Goal: Task Accomplishment & Management: Complete application form

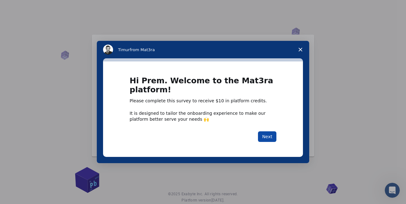
click at [270, 138] on button "Next" at bounding box center [267, 137] width 18 height 11
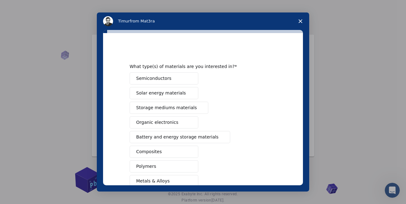
click at [161, 80] on span "Semiconductors" at bounding box center [153, 78] width 35 height 7
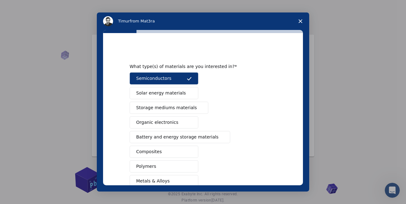
click at [179, 93] on span "Solar energy materials" at bounding box center [161, 93] width 50 height 7
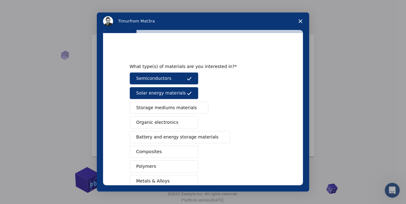
click at [182, 108] on span "Storage mediums materials" at bounding box center [166, 108] width 61 height 7
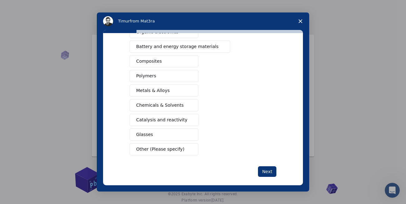
scroll to position [97, 0]
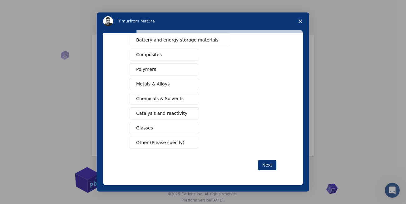
click at [174, 82] on button "Metals & Alloys" at bounding box center [164, 84] width 69 height 12
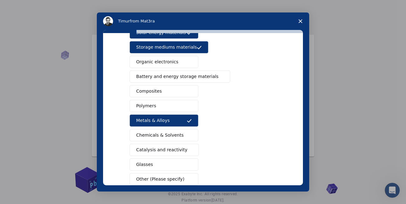
scroll to position [60, 0]
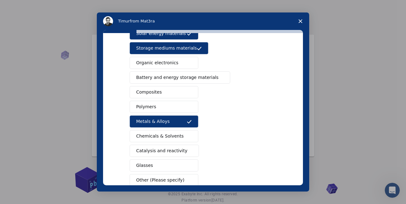
click at [172, 90] on button "Composites" at bounding box center [164, 92] width 69 height 12
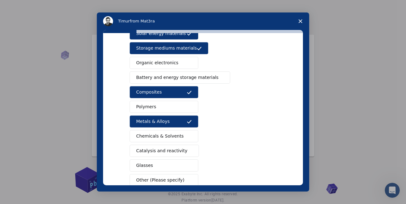
click at [197, 75] on span "Battery and energy storage materials" at bounding box center [177, 77] width 83 height 7
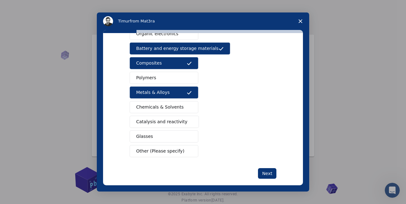
scroll to position [97, 0]
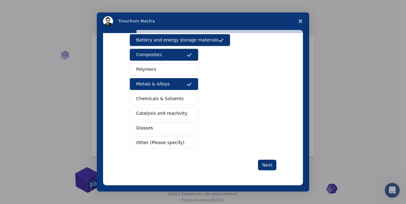
click at [176, 143] on span "Other (Please specify)" at bounding box center [160, 143] width 48 height 7
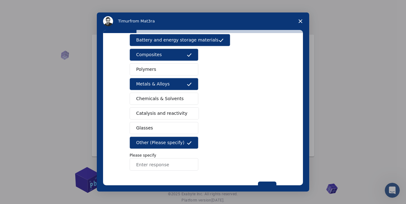
click at [170, 163] on input "Enter response" at bounding box center [164, 165] width 69 height 13
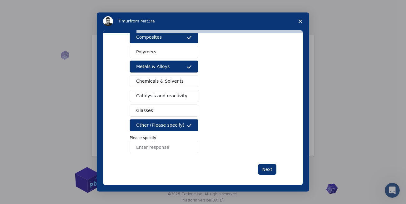
scroll to position [119, 0]
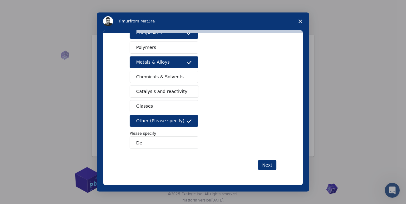
type input "D"
type input "High Temperature & Impact Resistant material"
click at [264, 167] on button "Next" at bounding box center [267, 165] width 18 height 11
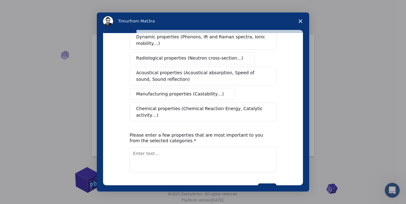
scroll to position [0, 0]
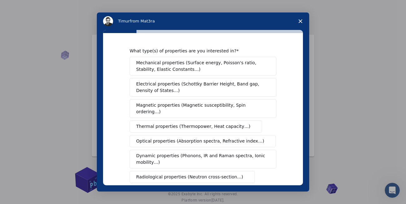
click at [219, 66] on span "Mechanical properties (Surface energy, Poisson's ratio, Stability, Elastic Cons…" at bounding box center [201, 66] width 130 height 13
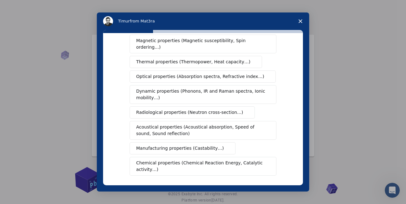
scroll to position [75, 0]
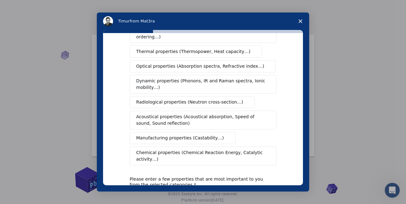
click at [213, 114] on span "Acoustical properties (Acoustical absorption, Speed of sound, Sound reflection)" at bounding box center [201, 120] width 130 height 13
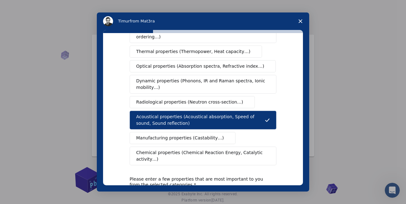
scroll to position [113, 0]
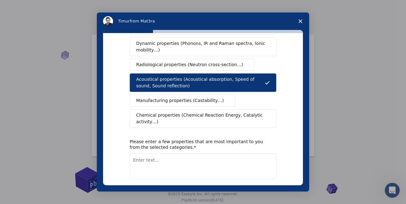
click at [204, 98] on span "Manufacturing properties (Castability…)" at bounding box center [180, 101] width 88 height 7
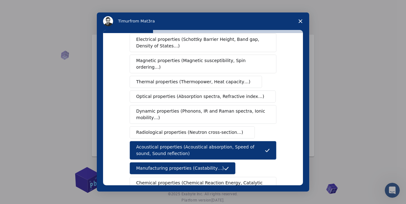
scroll to position [38, 0]
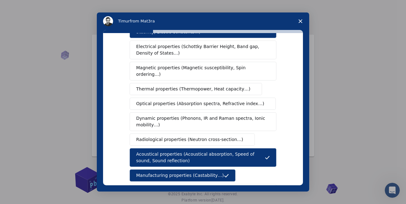
click at [178, 115] on span "Dynamic properties (Phonons, IR and Raman spectra, Ionic mobility…)" at bounding box center [201, 121] width 130 height 13
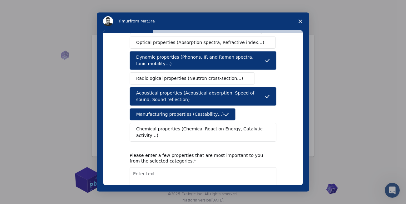
scroll to position [113, 0]
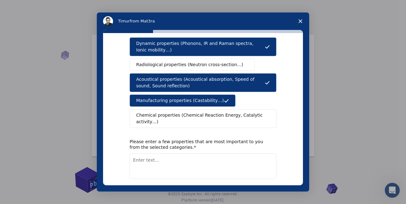
click at [174, 159] on textarea "Enter text..." at bounding box center [203, 167] width 147 height 26
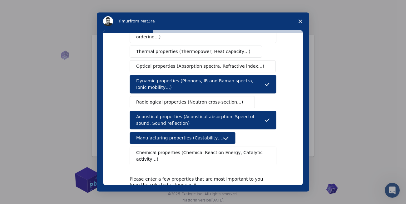
scroll to position [38, 0]
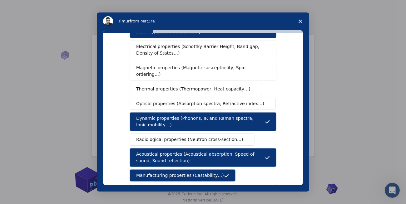
click at [213, 86] on span "Thermal properties (Thermopower, Heat capacity…)" at bounding box center [193, 89] width 114 height 7
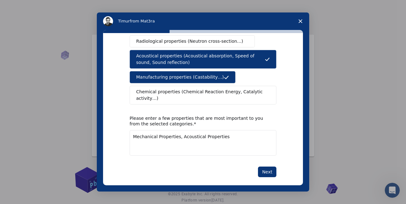
scroll to position [136, 0]
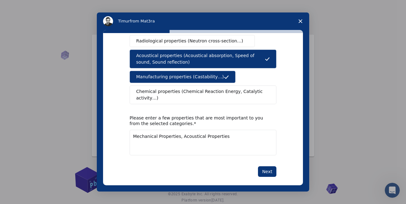
click at [227, 132] on textarea "Mechanical Properties, Acoustical Properties" at bounding box center [203, 143] width 147 height 26
type textarea "Mechanical Properties, Acoustical Properties, Thermal Properties"
click at [270, 167] on button "Next" at bounding box center [267, 172] width 18 height 11
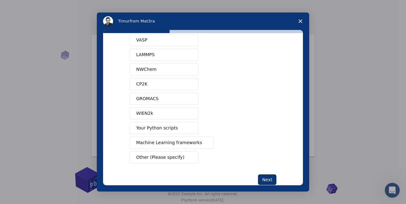
scroll to position [52, 0]
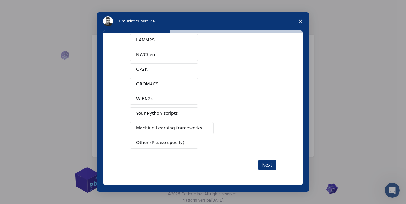
click at [177, 128] on span "Machine Learning frameworks" at bounding box center [169, 128] width 66 height 7
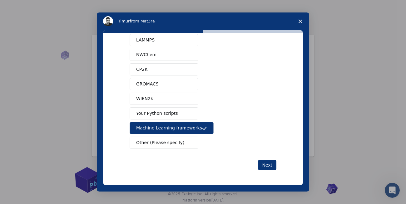
click at [174, 114] on span "Your Python scripts" at bounding box center [157, 113] width 42 height 7
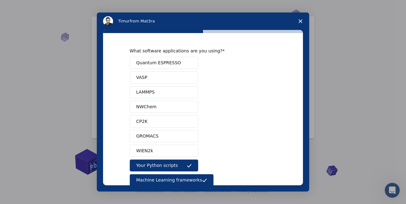
scroll to position [38, 0]
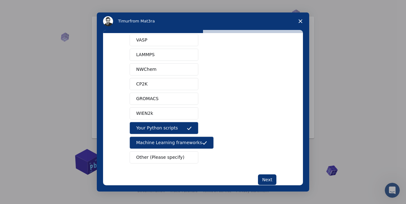
click at [156, 98] on span "GROMACS" at bounding box center [147, 99] width 23 height 7
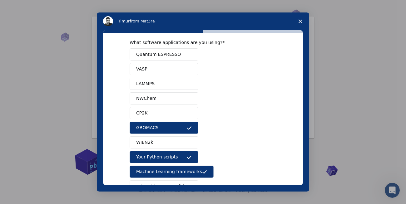
scroll to position [0, 0]
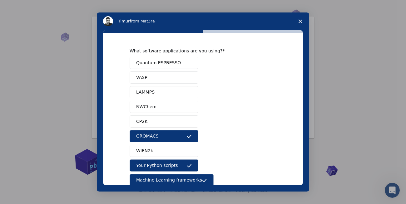
click at [152, 92] on span "LAMMPS" at bounding box center [145, 92] width 18 height 7
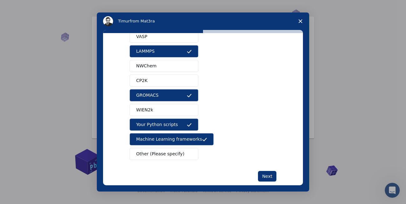
scroll to position [52, 0]
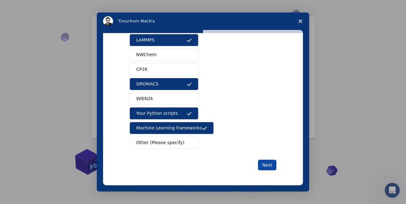
click at [266, 164] on button "Next" at bounding box center [267, 165] width 18 height 11
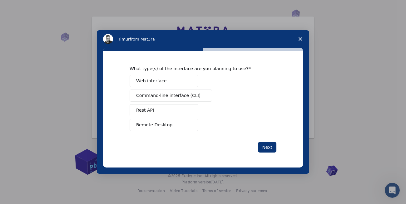
click at [178, 96] on span "Command-line interface (CLI)" at bounding box center [168, 96] width 64 height 7
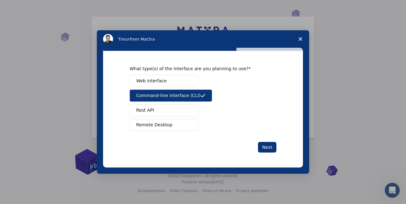
click at [161, 79] on span "Web interface" at bounding box center [151, 81] width 30 height 7
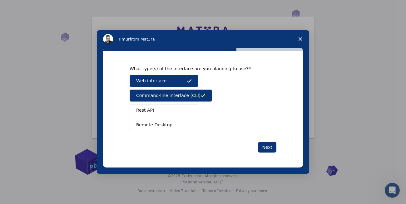
click at [161, 111] on button "Rest API" at bounding box center [164, 110] width 69 height 12
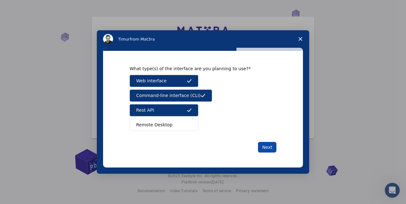
click at [270, 146] on button "Next" at bounding box center [267, 147] width 18 height 11
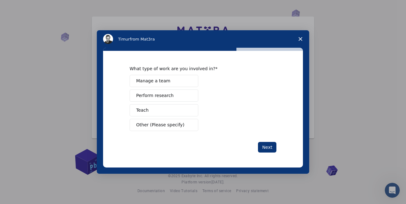
click at [166, 110] on button "Teach" at bounding box center [164, 110] width 69 height 12
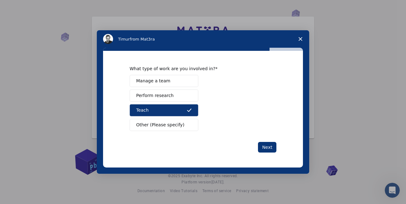
click at [174, 97] on button "Perform research" at bounding box center [164, 96] width 69 height 12
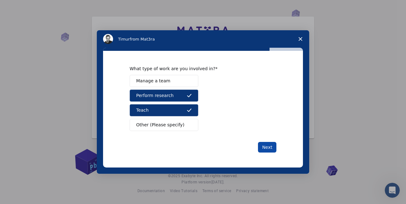
click at [270, 148] on button "Next" at bounding box center [267, 147] width 18 height 11
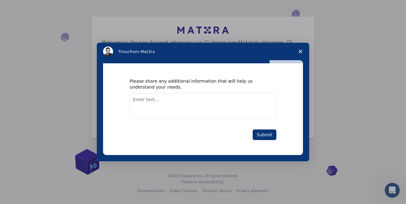
click at [183, 100] on textarea "Enter text..." at bounding box center [203, 106] width 147 height 26
type textarea "I"
type textarea "Simulation and modeling of material with virtual testing environment"
click at [271, 135] on button "Submit" at bounding box center [265, 135] width 24 height 11
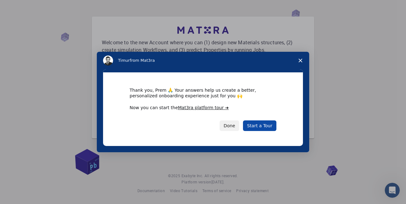
click at [261, 127] on link "Start a Tour" at bounding box center [259, 126] width 33 height 11
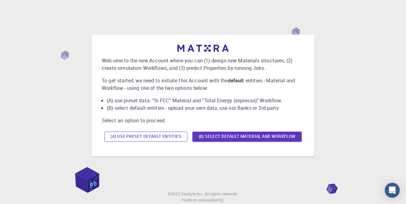
click at [152, 137] on button "(A) Use preset default entities" at bounding box center [145, 137] width 83 height 10
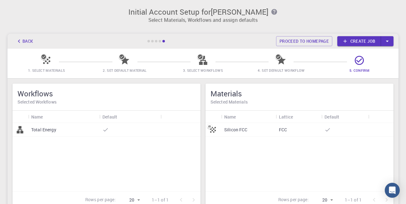
click at [46, 58] on icon at bounding box center [44, 57] width 6 height 6
click at [41, 62] on span "1. Select Materials" at bounding box center [46, 66] width 73 height 15
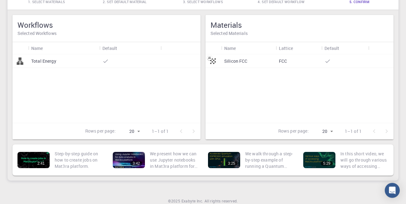
scroll to position [55, 0]
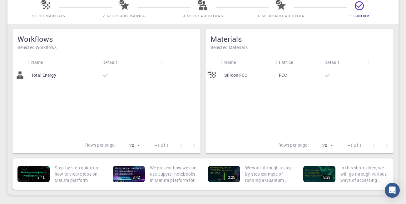
click at [238, 49] on h6 "Selected Materials" at bounding box center [300, 47] width 178 height 7
click at [229, 98] on div at bounding box center [203, 102] width 406 height 204
click at [246, 83] on li "Open" at bounding box center [246, 83] width 30 height 10
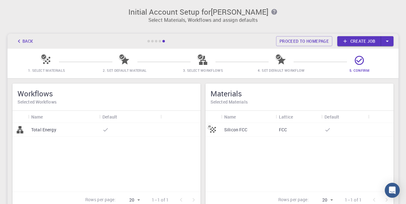
click at [361, 42] on link "Create job" at bounding box center [360, 41] width 44 height 10
click at [149, 41] on div at bounding box center [149, 41] width 3 height 3
click at [26, 42] on button "Back" at bounding box center [25, 41] width 24 height 10
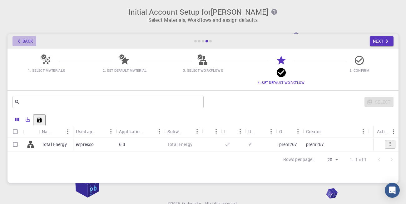
click at [24, 42] on button "Back" at bounding box center [25, 41] width 24 height 10
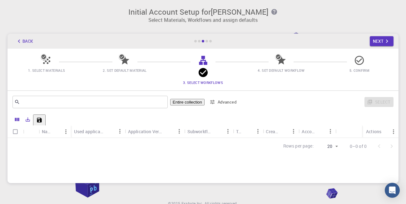
click at [24, 42] on button "Back" at bounding box center [25, 41] width 24 height 10
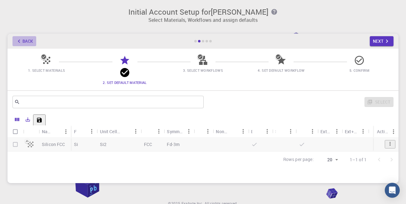
click at [24, 42] on button "Back" at bounding box center [25, 41] width 24 height 10
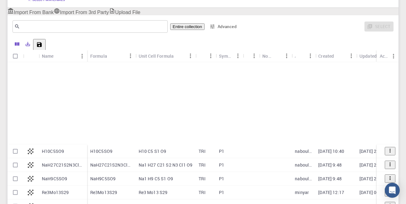
scroll to position [150, 0]
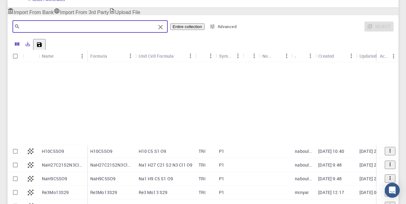
click at [45, 23] on input "text" at bounding box center [88, 26] width 136 height 9
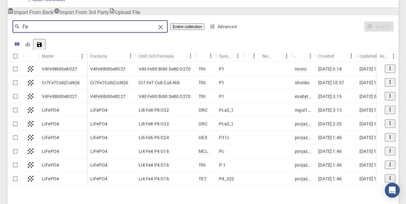
scroll to position [38, 0]
type input "Fe"
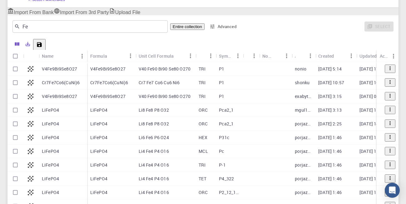
click at [50, 107] on p "LiFePO4" at bounding box center [50, 110] width 17 height 6
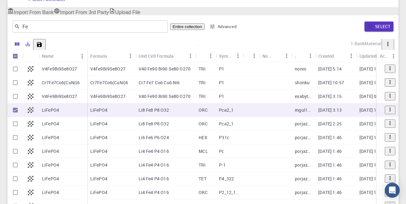
checkbox input "true"
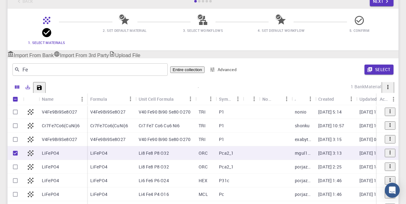
scroll to position [0, 0]
click at [14, 136] on input "Select row" at bounding box center [15, 140] width 12 height 12
checkbox input "true"
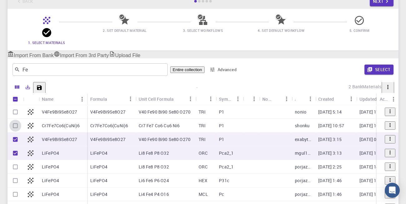
click at [14, 124] on input "Select row" at bounding box center [15, 126] width 12 height 12
checkbox input "true"
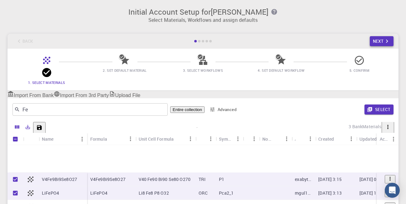
click at [381, 41] on button "Next" at bounding box center [382, 41] width 24 height 10
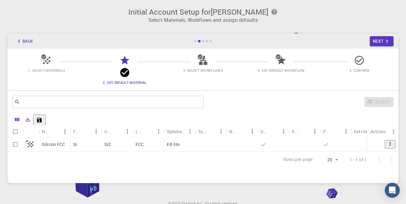
click at [30, 43] on button "Back" at bounding box center [25, 41] width 24 height 10
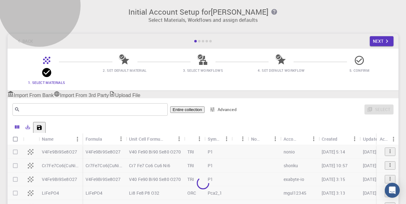
click at [109, 91] on link "Import From 3rd Party" at bounding box center [81, 95] width 55 height 8
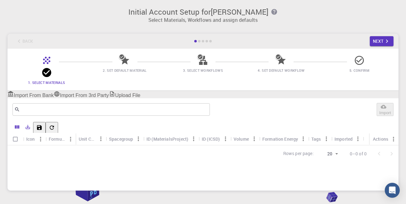
click at [141, 91] on link "Upload File" at bounding box center [125, 95] width 32 height 8
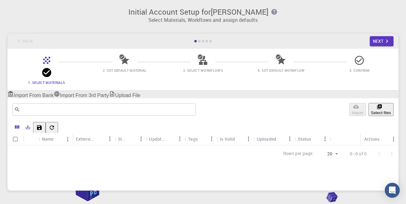
click at [45, 91] on link "Import From Bank" at bounding box center [31, 95] width 46 height 8
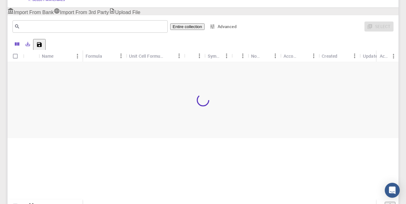
scroll to position [124, 0]
